Goal: Obtain resource: Obtain resource

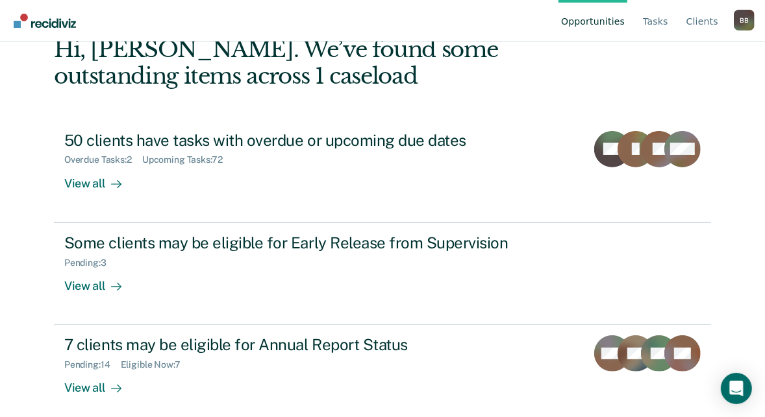
scroll to position [81, 0]
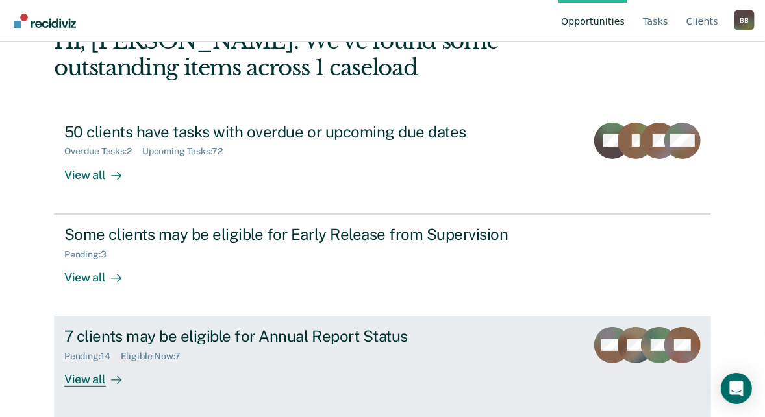
click at [128, 351] on div "Eligible Now : 7" at bounding box center [156, 356] width 70 height 11
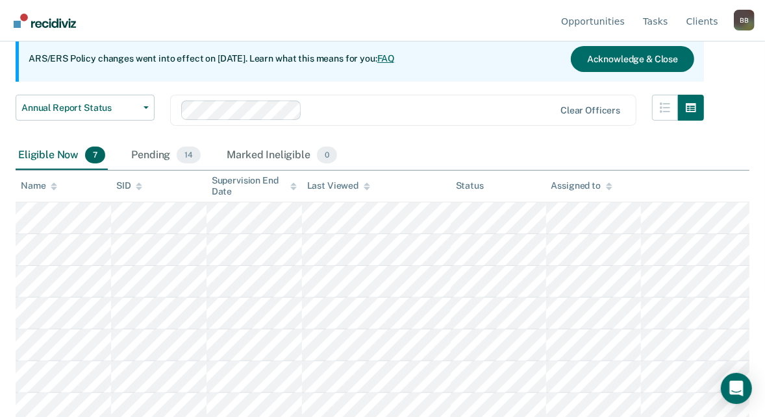
scroll to position [131, 0]
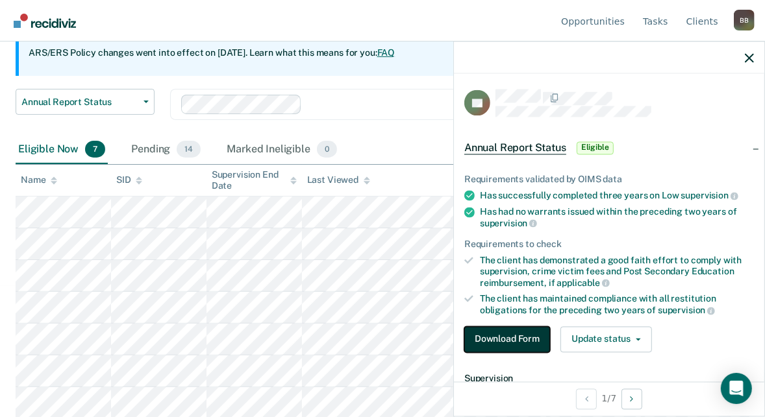
click at [509, 334] on button "Download Form" at bounding box center [507, 340] width 86 height 26
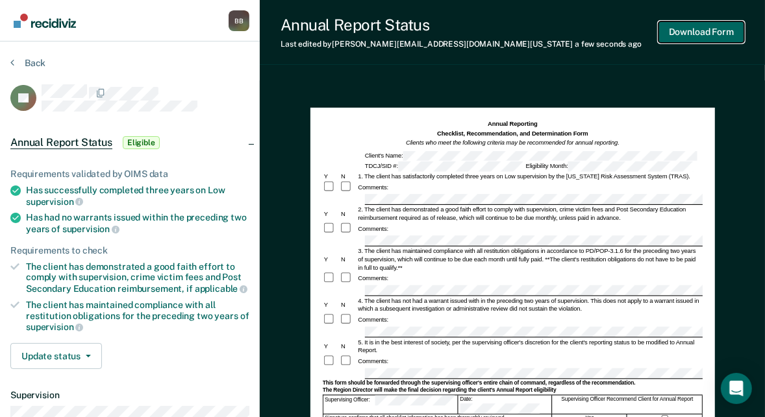
click at [716, 35] on button "Download Form" at bounding box center [701, 31] width 86 height 21
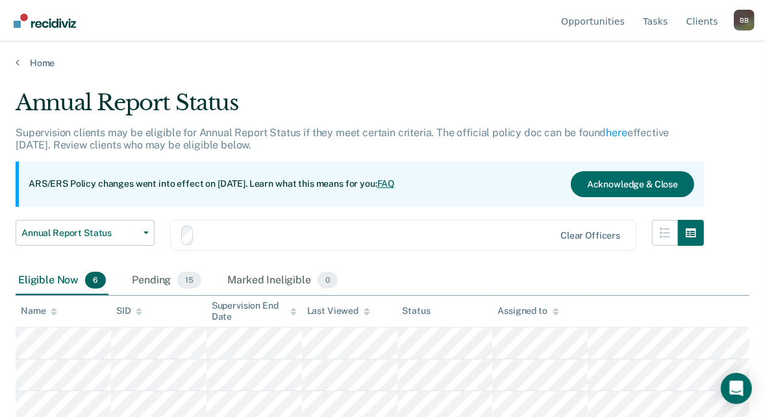
scroll to position [100, 0]
